Goal: Information Seeking & Learning: Learn about a topic

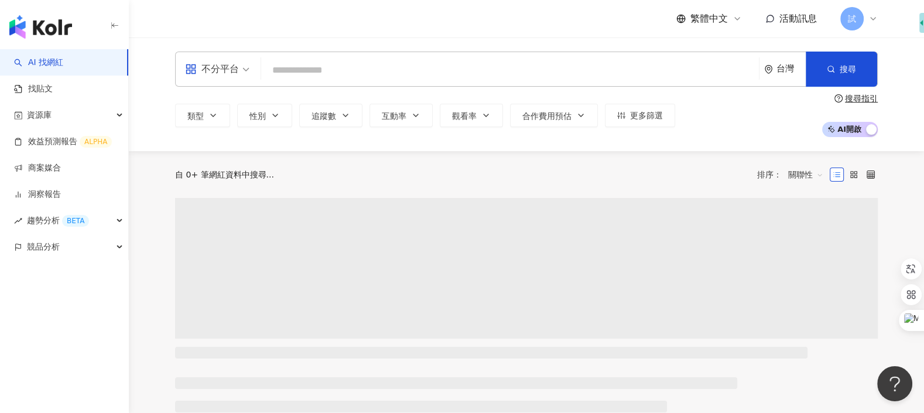
click at [462, 73] on input "search" at bounding box center [510, 70] width 488 height 22
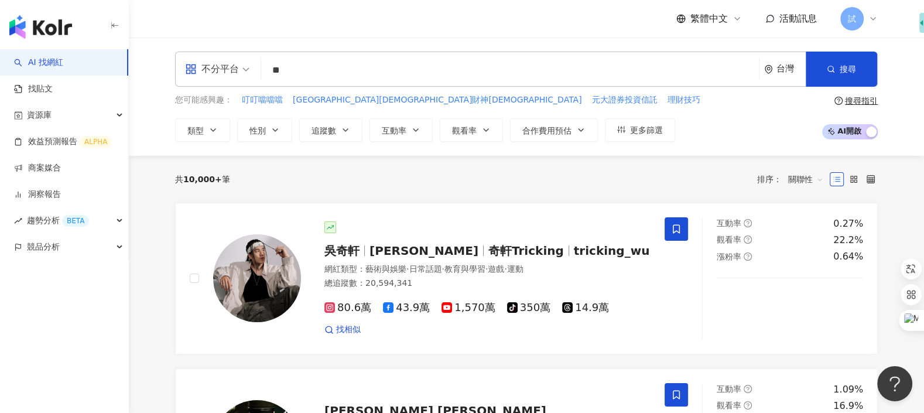
type input "*"
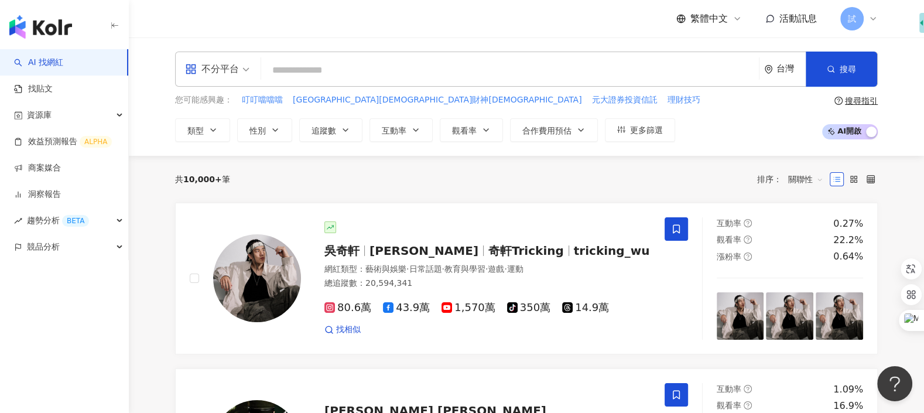
type input "*"
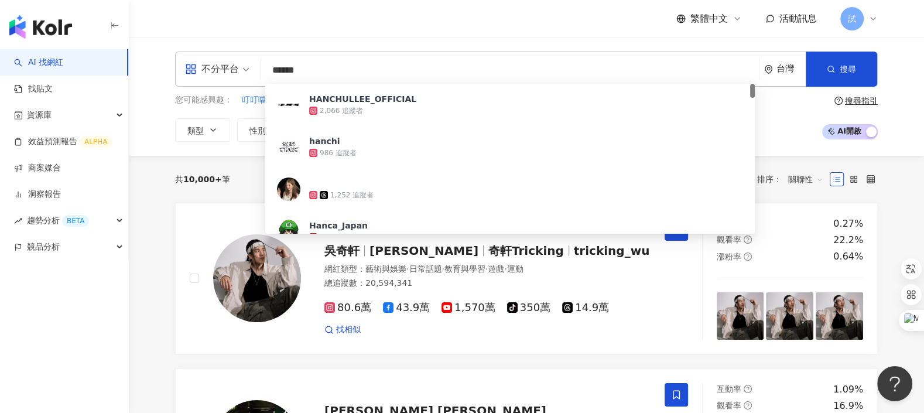
type input "******"
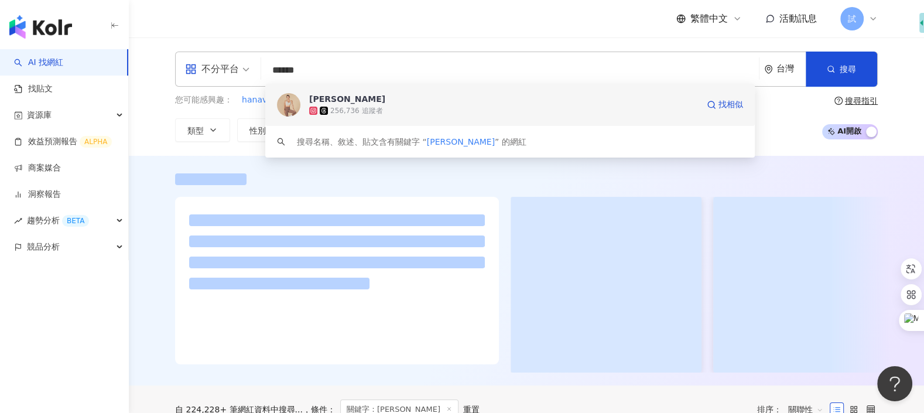
click at [329, 114] on span at bounding box center [325, 111] width 11 height 8
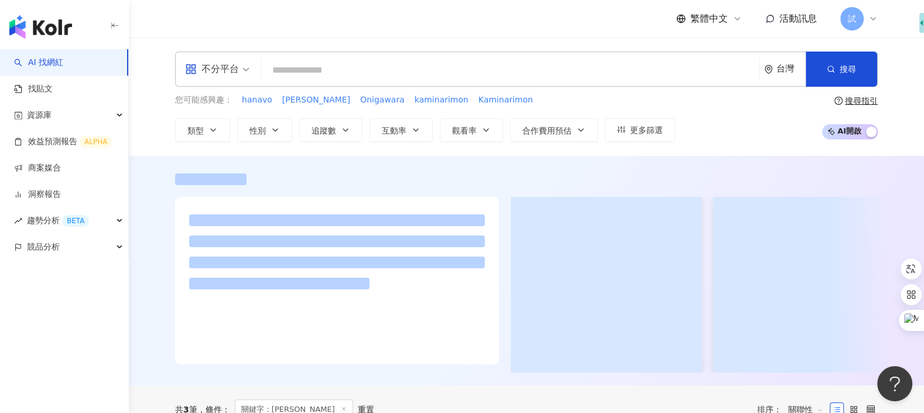
click at [411, 71] on input "search" at bounding box center [510, 70] width 488 height 22
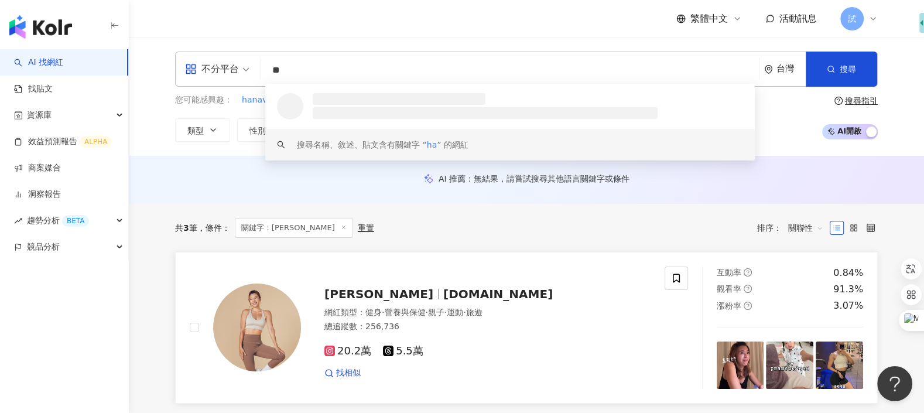
click at [265, 348] on img at bounding box center [257, 327] width 88 height 88
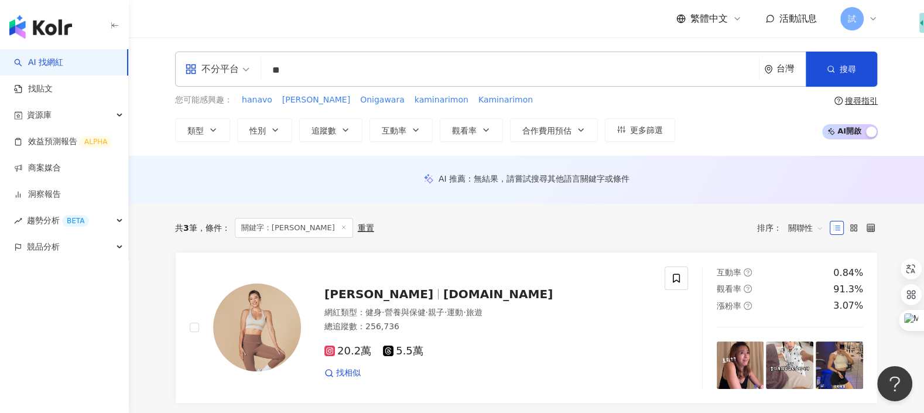
drag, startPoint x: 307, startPoint y: 67, endPoint x: 214, endPoint y: 66, distance: 93.1
click at [214, 66] on div "不分平台 ** 台灣 搜尋 f53fb3e8-288b-4074-9592-3d20f3f6b9df ha 1,158 追蹤者 hamimdeblenk_ t…" at bounding box center [526, 69] width 703 height 35
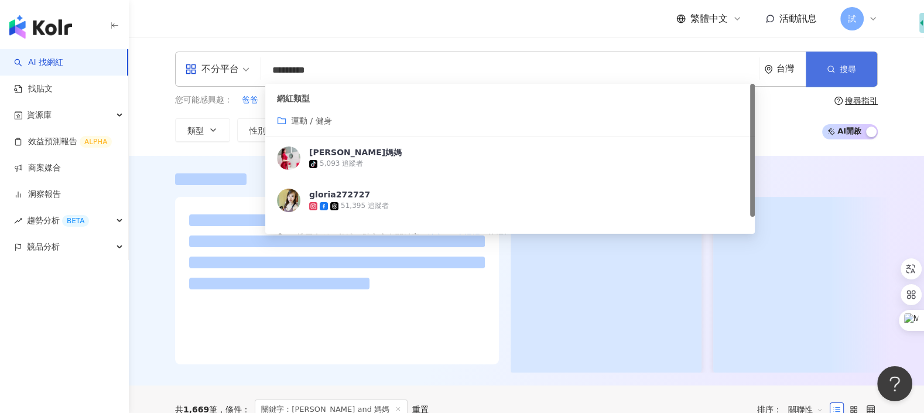
type input "*********"
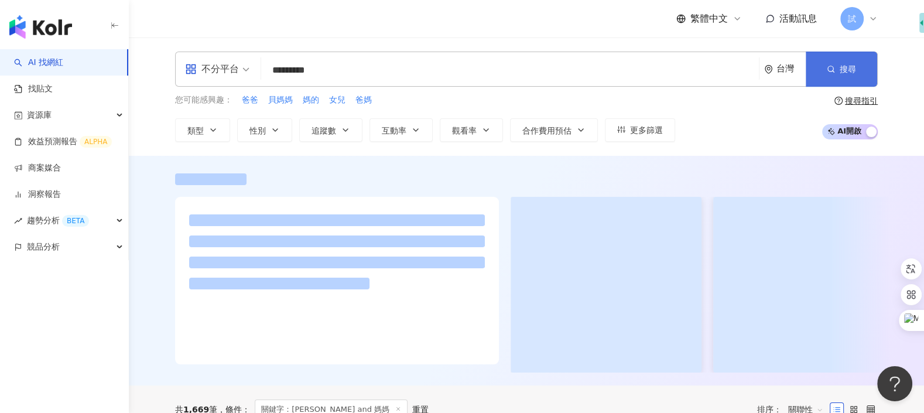
click at [835, 70] on icon "button" at bounding box center [831, 69] width 8 height 8
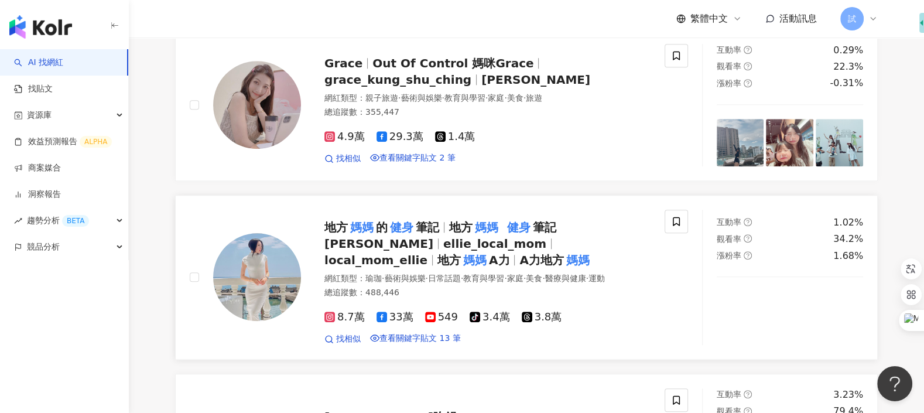
scroll to position [984, 0]
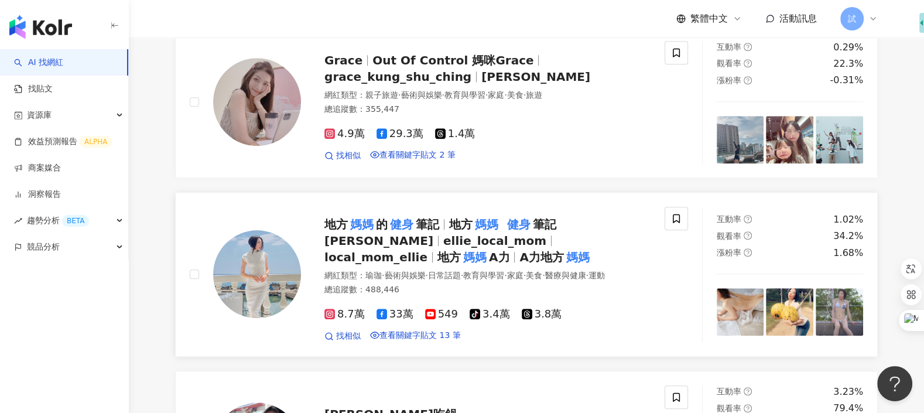
click at [245, 236] on img at bounding box center [257, 274] width 88 height 88
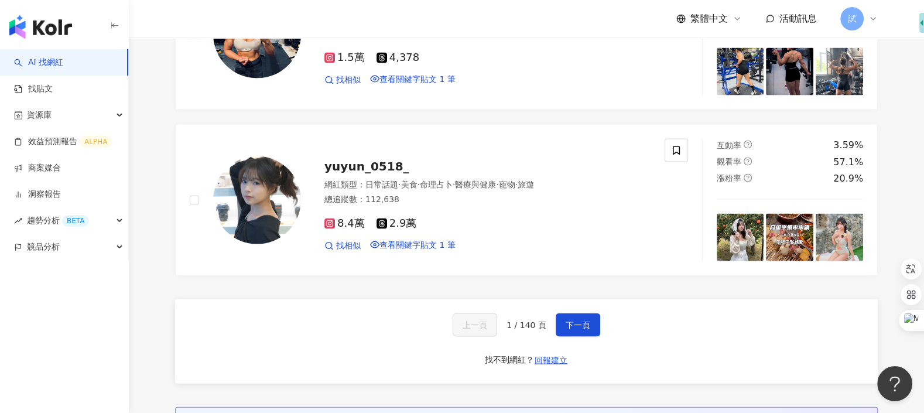
scroll to position [2176, 0]
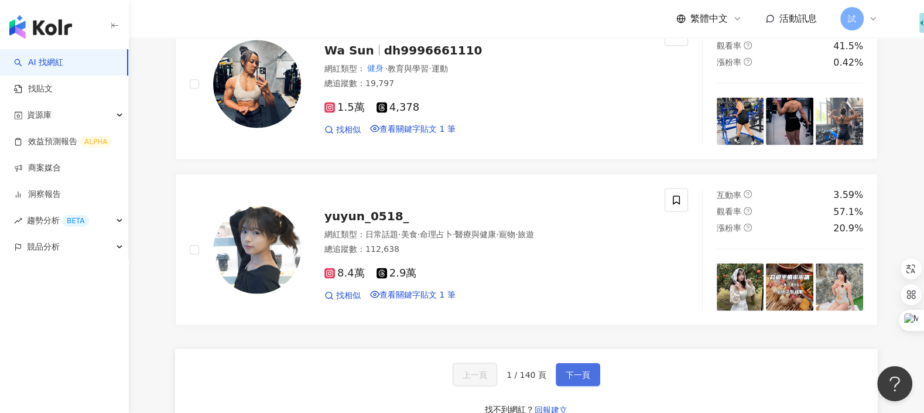
click at [568, 370] on span "下一頁" at bounding box center [578, 374] width 25 height 9
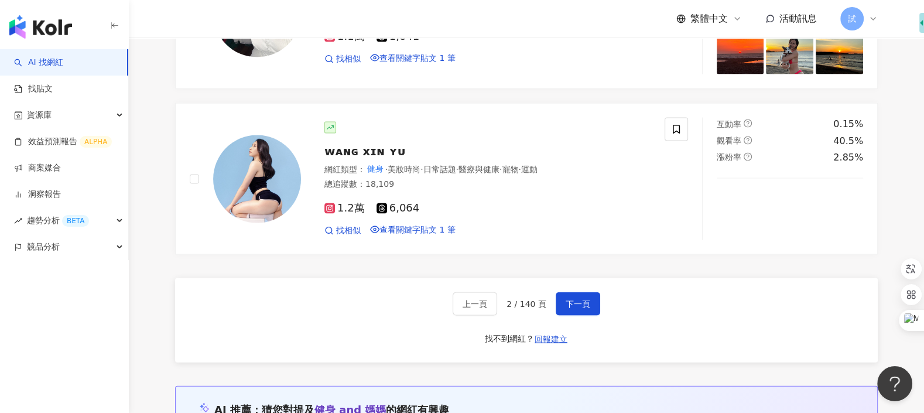
scroll to position [2267, 0]
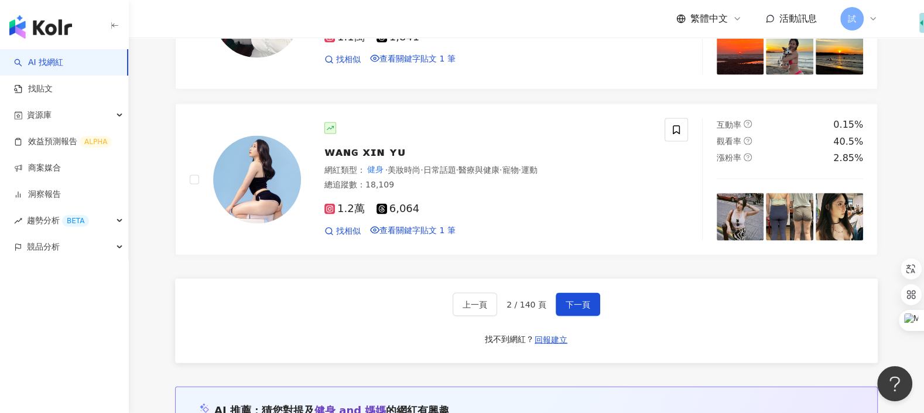
click at [549, 293] on div "上一頁 2 / 140 頁 下一頁" at bounding box center [527, 304] width 148 height 23
click at [568, 300] on span "下一頁" at bounding box center [578, 304] width 25 height 9
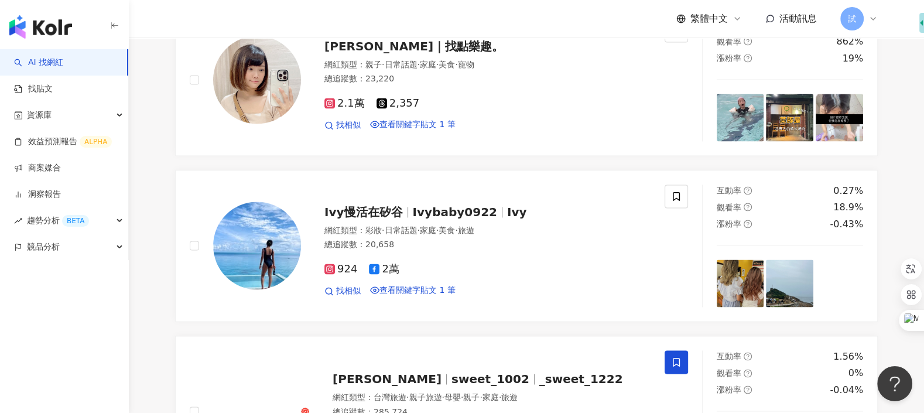
scroll to position [1666, 0]
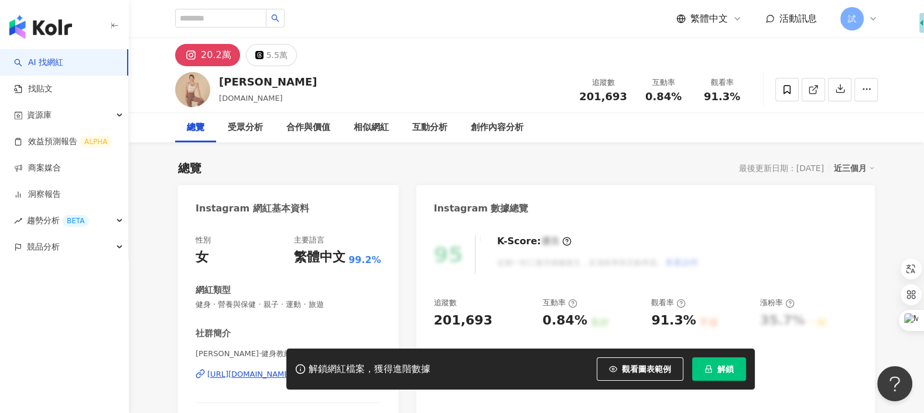
drag, startPoint x: 169, startPoint y: 92, endPoint x: 201, endPoint y: 92, distance: 31.6
click at [201, 92] on div "Hana 漢娜 hana.eat 追蹤數 201,693 互動率 0.84% 觀看率 91.3%" at bounding box center [527, 89] width 750 height 46
click at [856, 28] on span "試" at bounding box center [851, 18] width 23 height 23
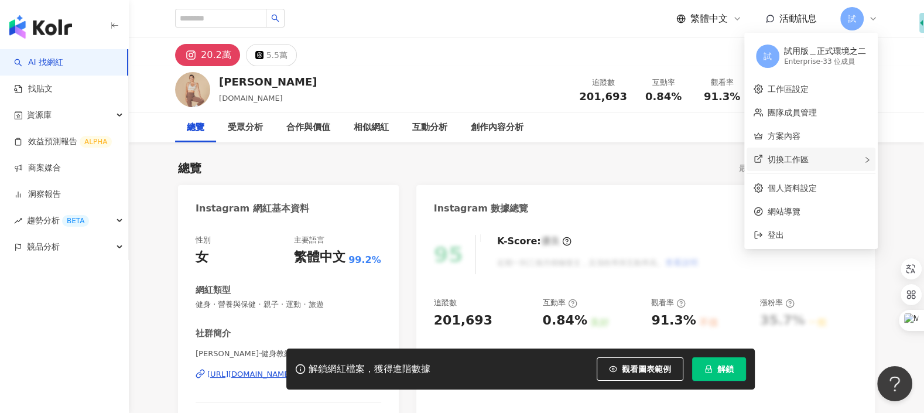
click at [836, 157] on div "切換工作區" at bounding box center [811, 159] width 129 height 23
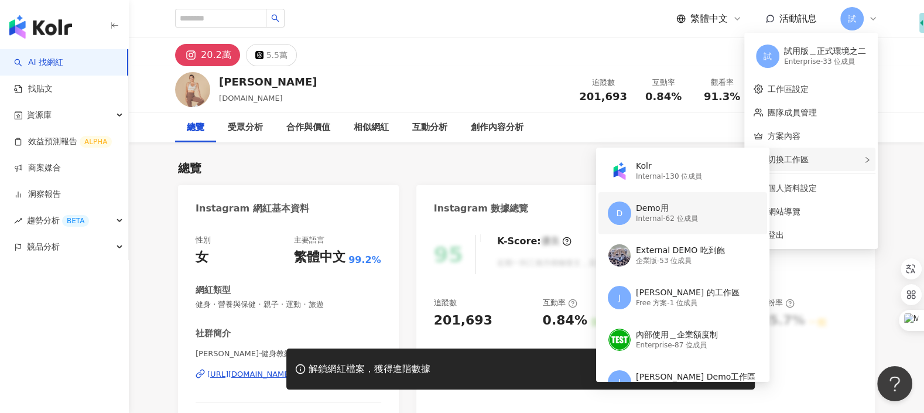
click at [688, 213] on div "Demo用" at bounding box center [667, 209] width 62 height 12
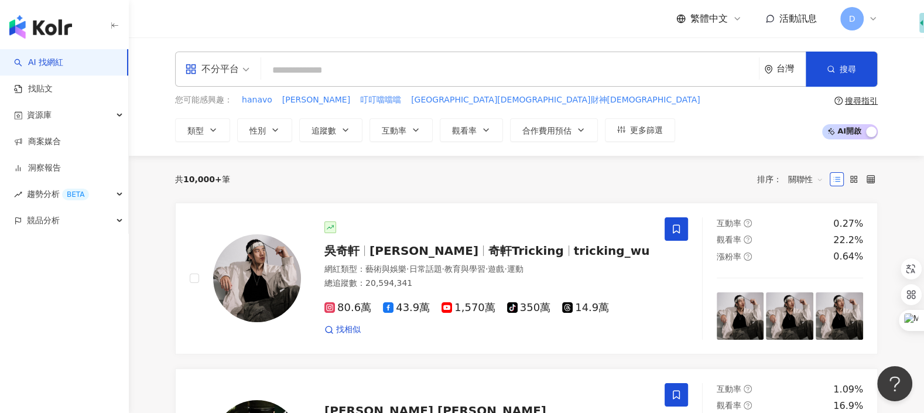
click at [356, 73] on input "search" at bounding box center [510, 70] width 488 height 22
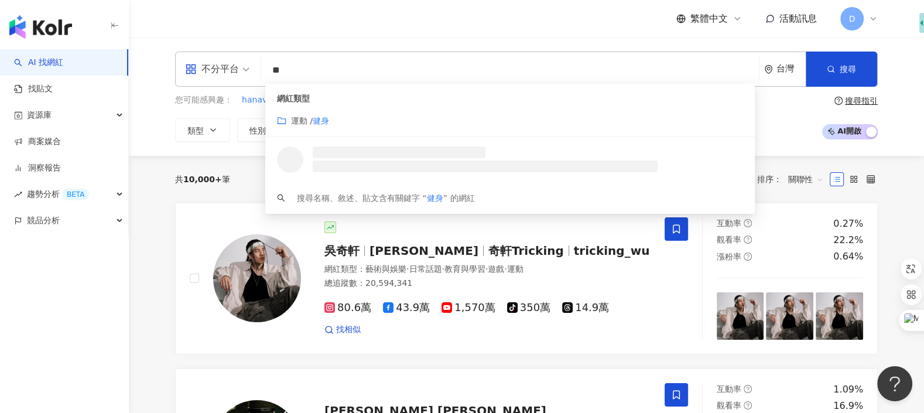
type input "*"
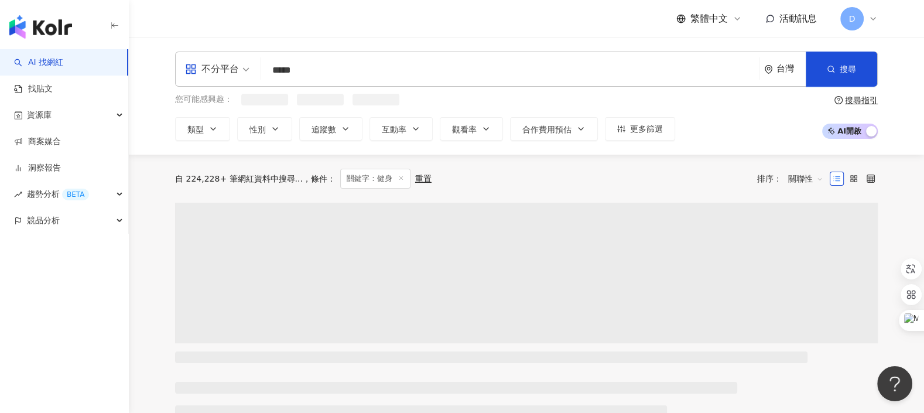
type input "*****"
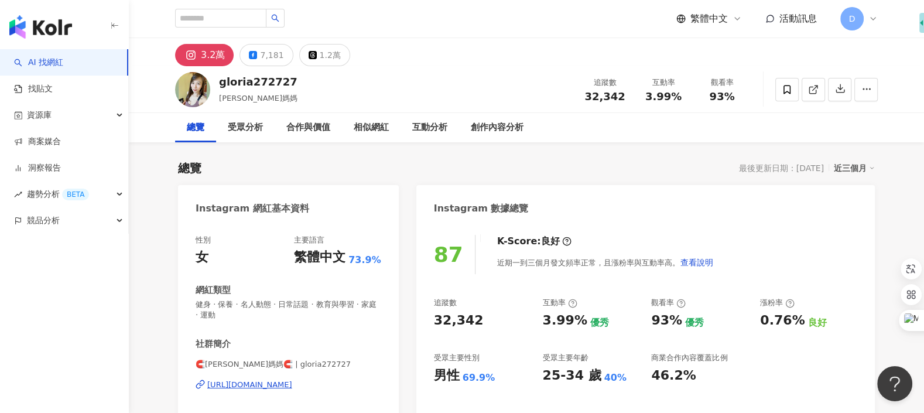
drag, startPoint x: 165, startPoint y: 80, endPoint x: 196, endPoint y: 85, distance: 31.0
click at [196, 85] on div "gloria272727 Gloria健身媽媽 追蹤數 32,342 互動率 3.99% 觀看率 93%" at bounding box center [527, 89] width 750 height 46
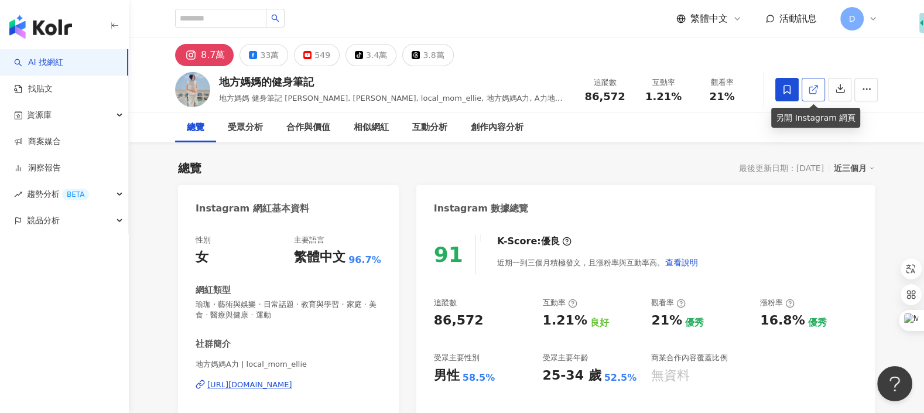
click at [813, 88] on icon at bounding box center [813, 89] width 11 height 11
